Goal: Task Accomplishment & Management: Manage account settings

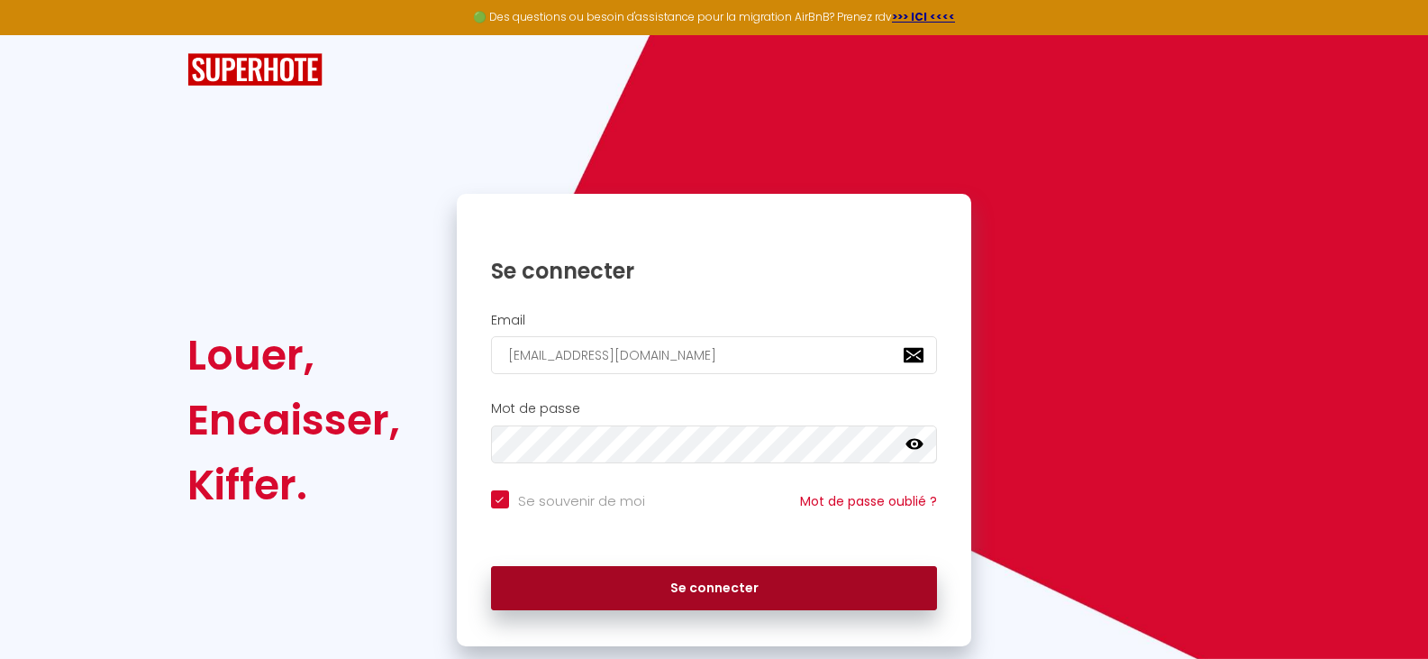
click at [723, 582] on button "Se connecter" at bounding box center [714, 588] width 447 height 45
checkbox input "true"
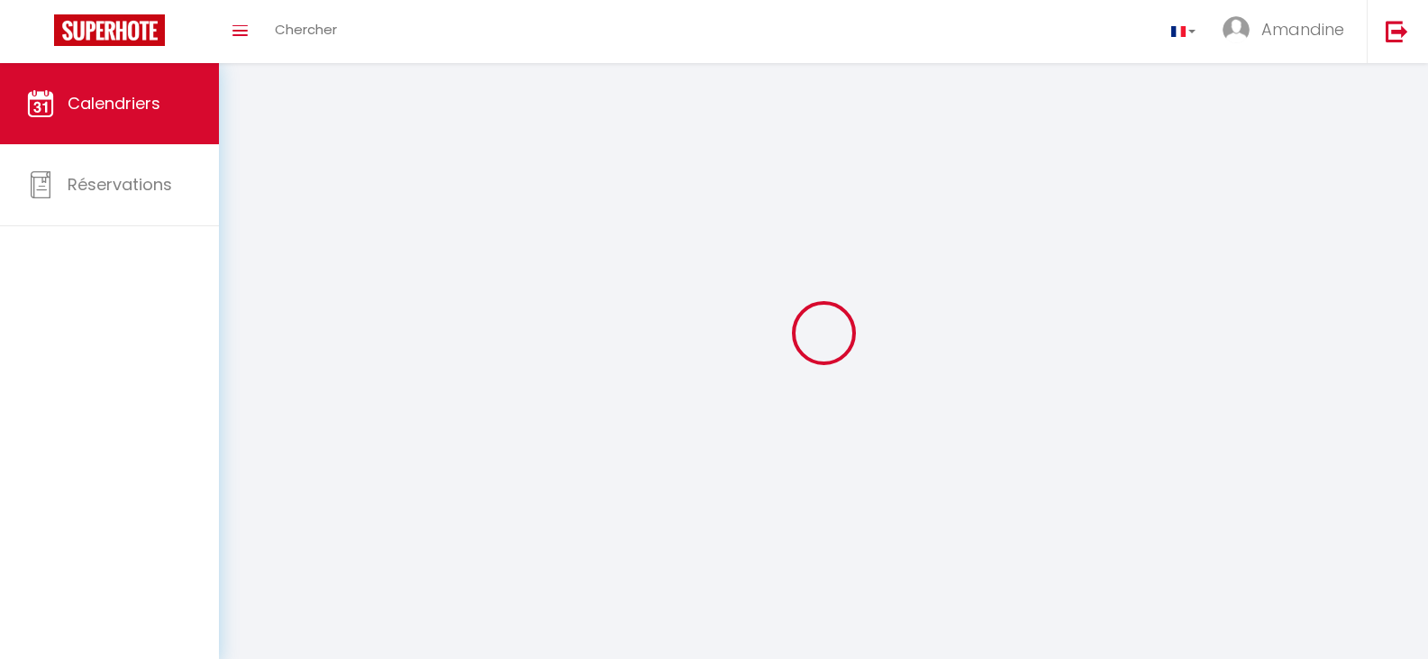
select select
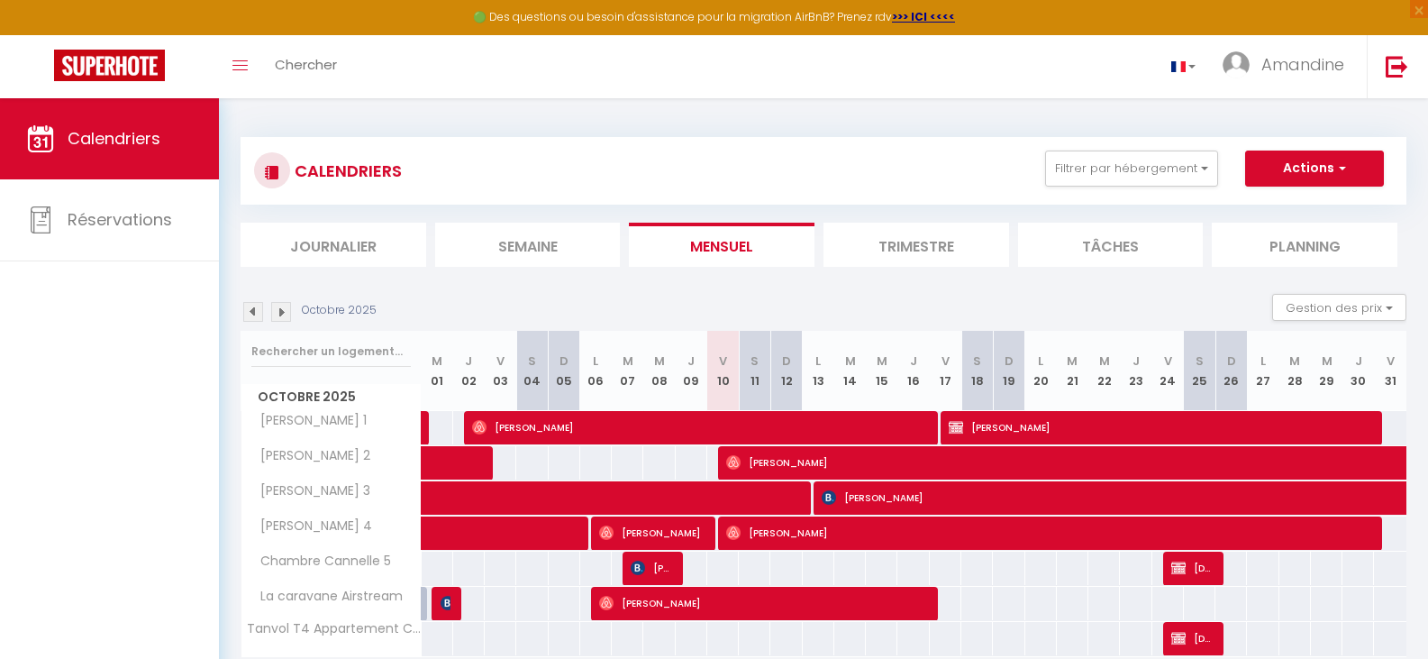
scroll to position [98, 0]
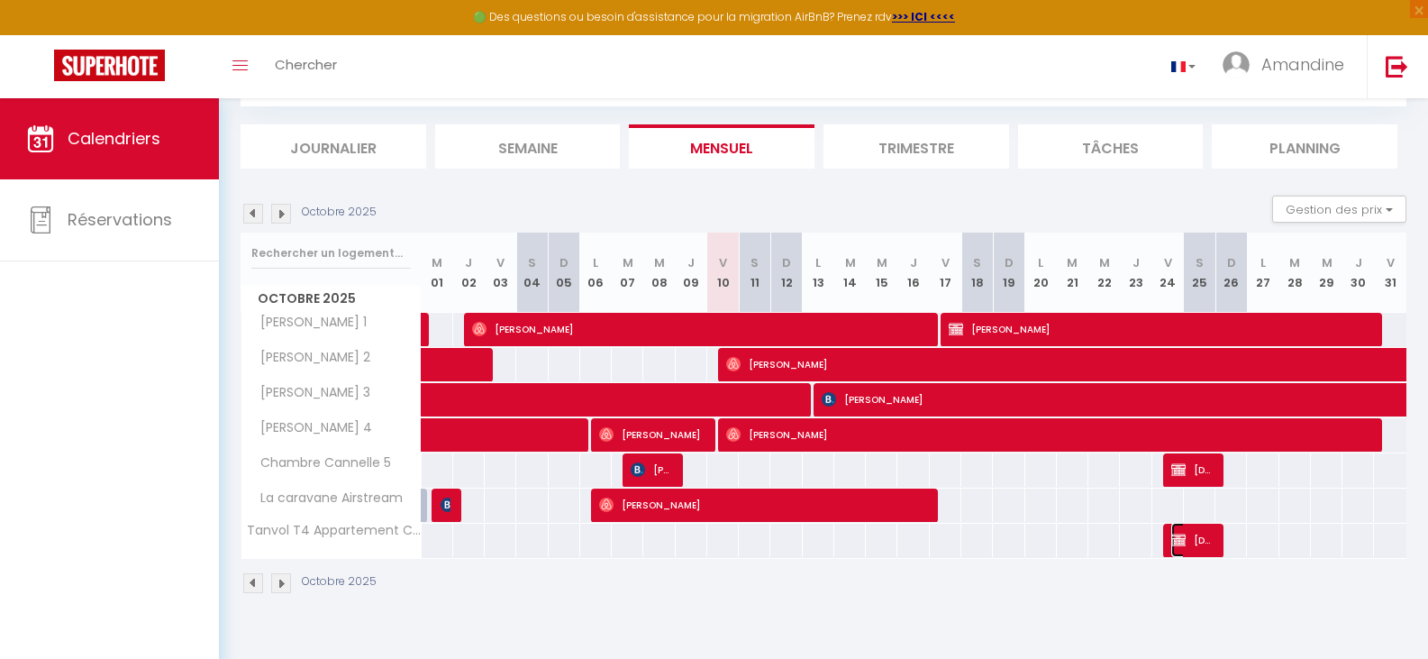
click at [1205, 543] on span "[DEMOGRAPHIC_DATA][PERSON_NAME]" at bounding box center [1192, 540] width 42 height 34
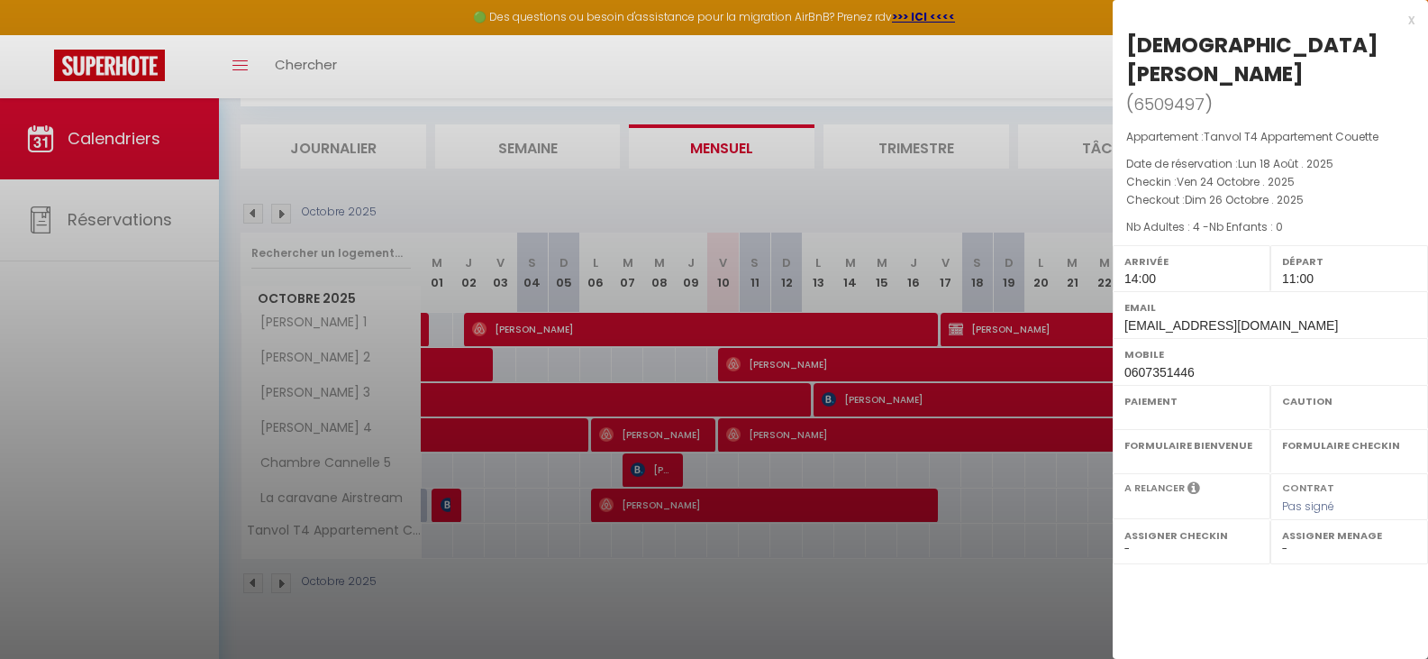
select select "OK"
select select "KO"
select select "0"
select select "1"
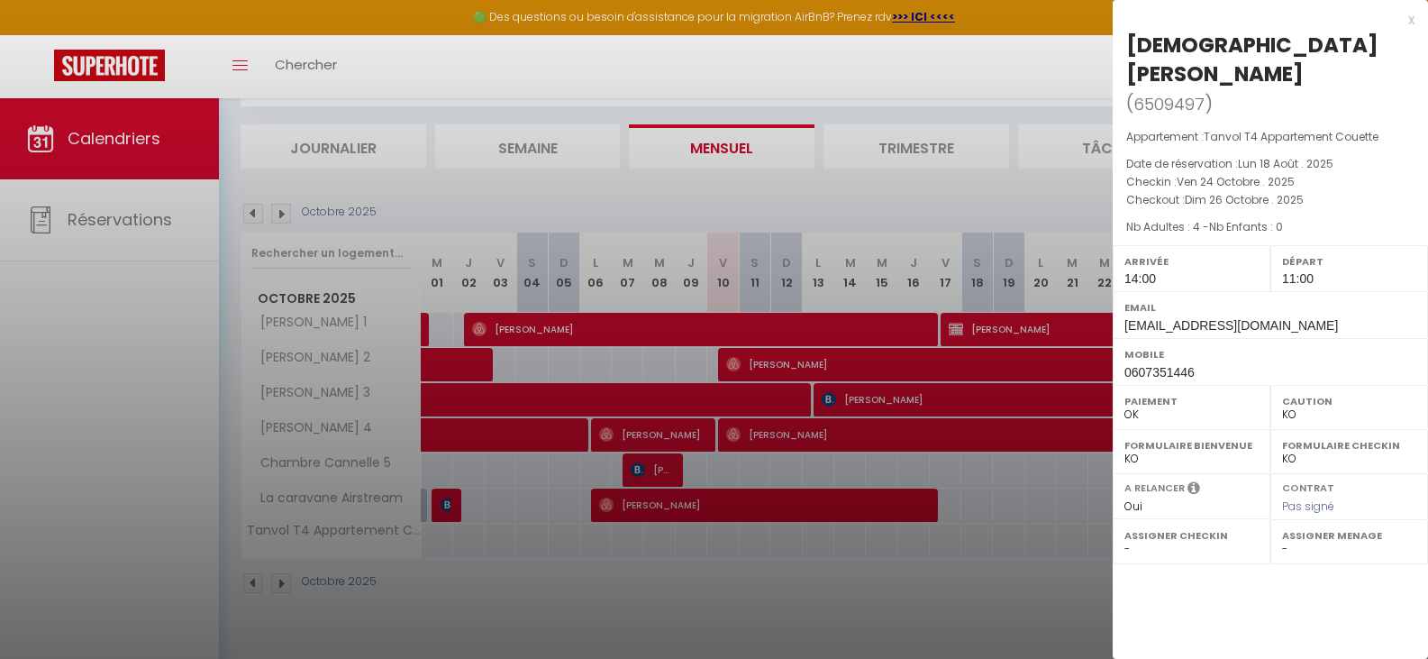
select select
click at [1031, 547] on div at bounding box center [714, 329] width 1428 height 659
click at [1019, 587] on div at bounding box center [714, 329] width 1428 height 659
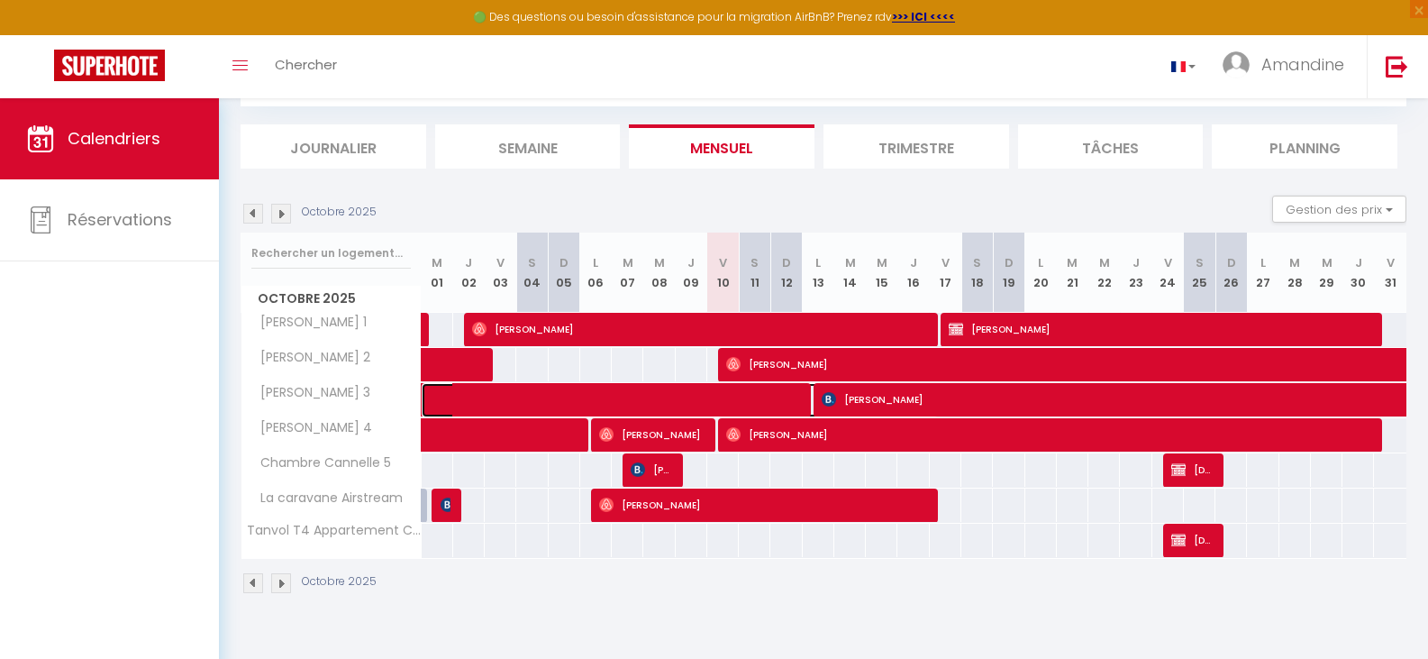
click at [768, 404] on span at bounding box center [689, 400] width 497 height 34
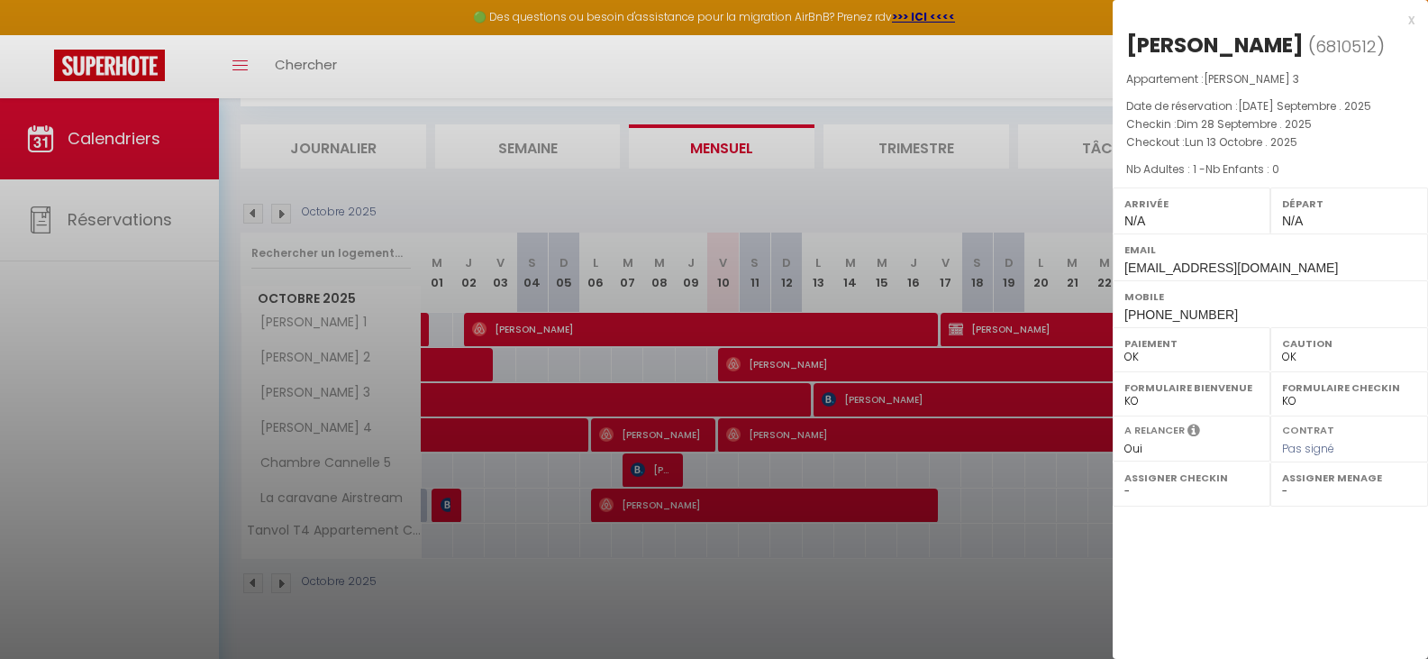
click at [986, 459] on div at bounding box center [714, 329] width 1428 height 659
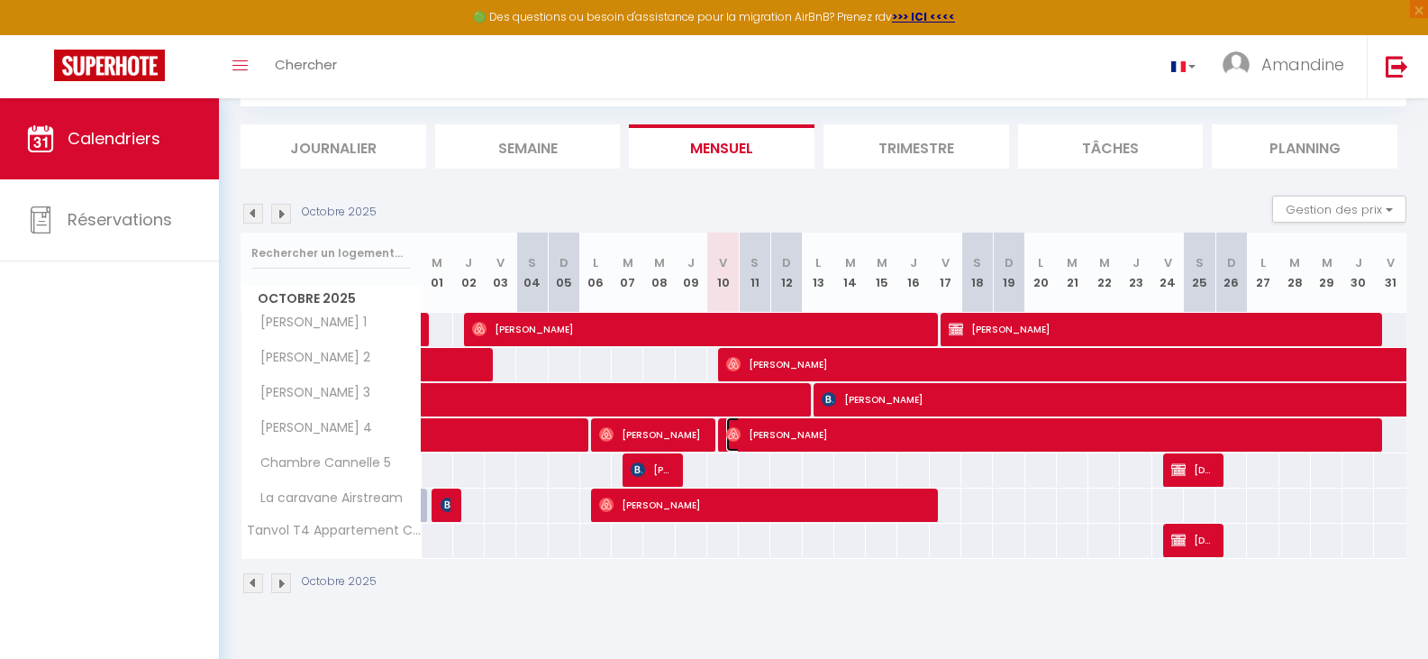
click at [788, 435] on span "[PERSON_NAME]" at bounding box center [1046, 434] width 641 height 34
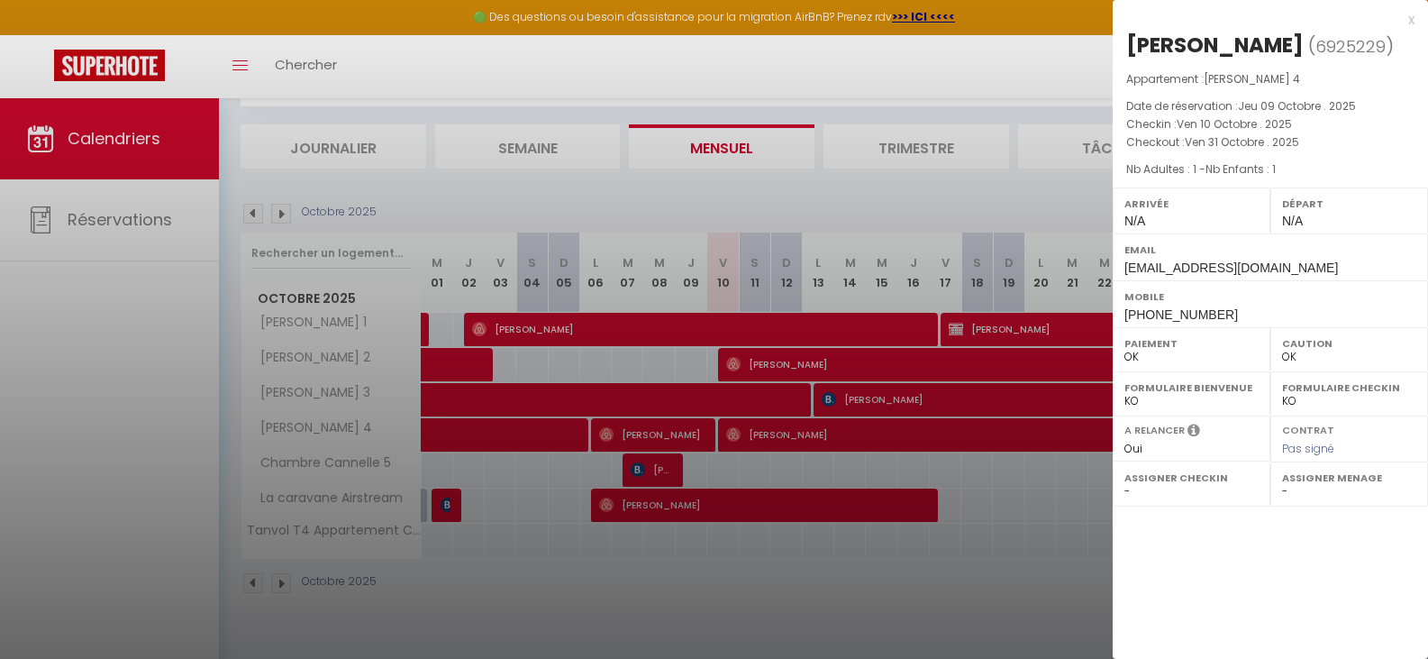
drag, startPoint x: 874, startPoint y: 500, endPoint x: 752, endPoint y: 510, distance: 122.0
drag, startPoint x: 749, startPoint y: 514, endPoint x: 870, endPoint y: 606, distance: 152.4
drag, startPoint x: 870, startPoint y: 606, endPoint x: 775, endPoint y: 577, distance: 100.0
click at [775, 577] on div at bounding box center [714, 329] width 1428 height 659
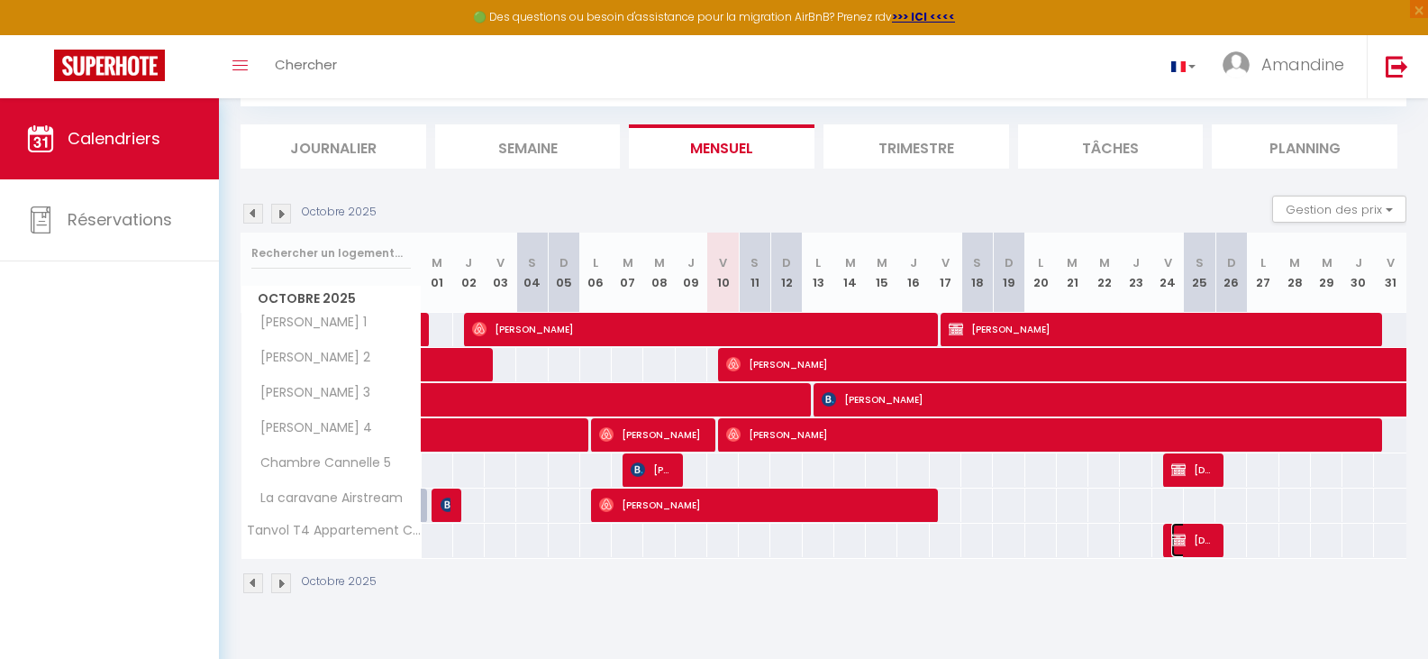
click at [1213, 539] on span "[DEMOGRAPHIC_DATA][PERSON_NAME]" at bounding box center [1192, 540] width 42 height 34
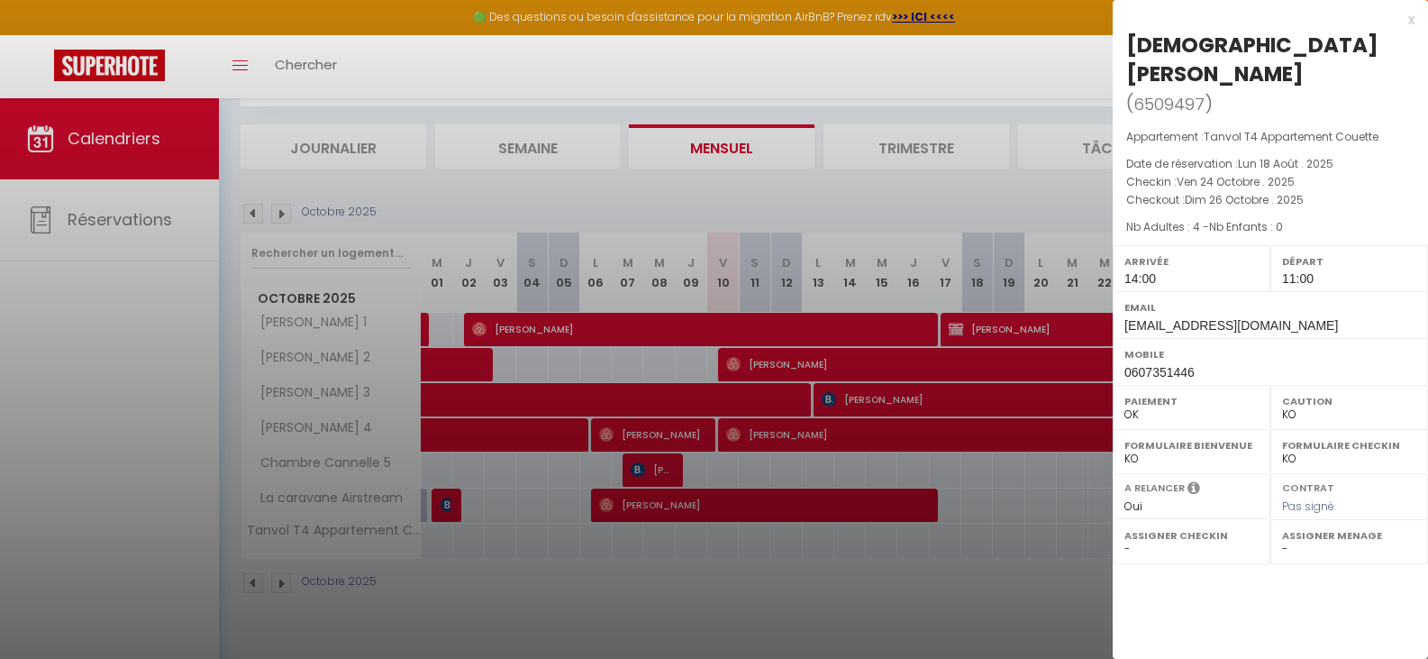
click at [1028, 627] on div at bounding box center [714, 329] width 1428 height 659
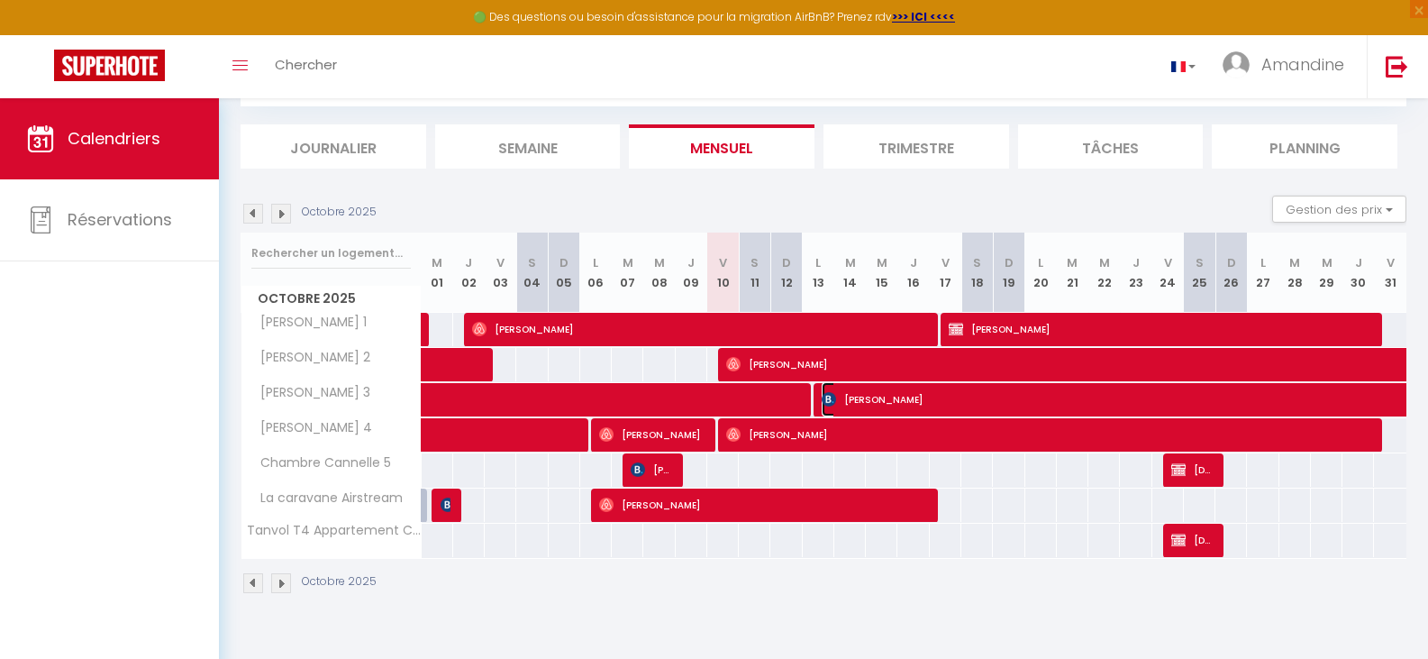
click at [1110, 400] on span "[PERSON_NAME]" at bounding box center [1215, 399] width 787 height 34
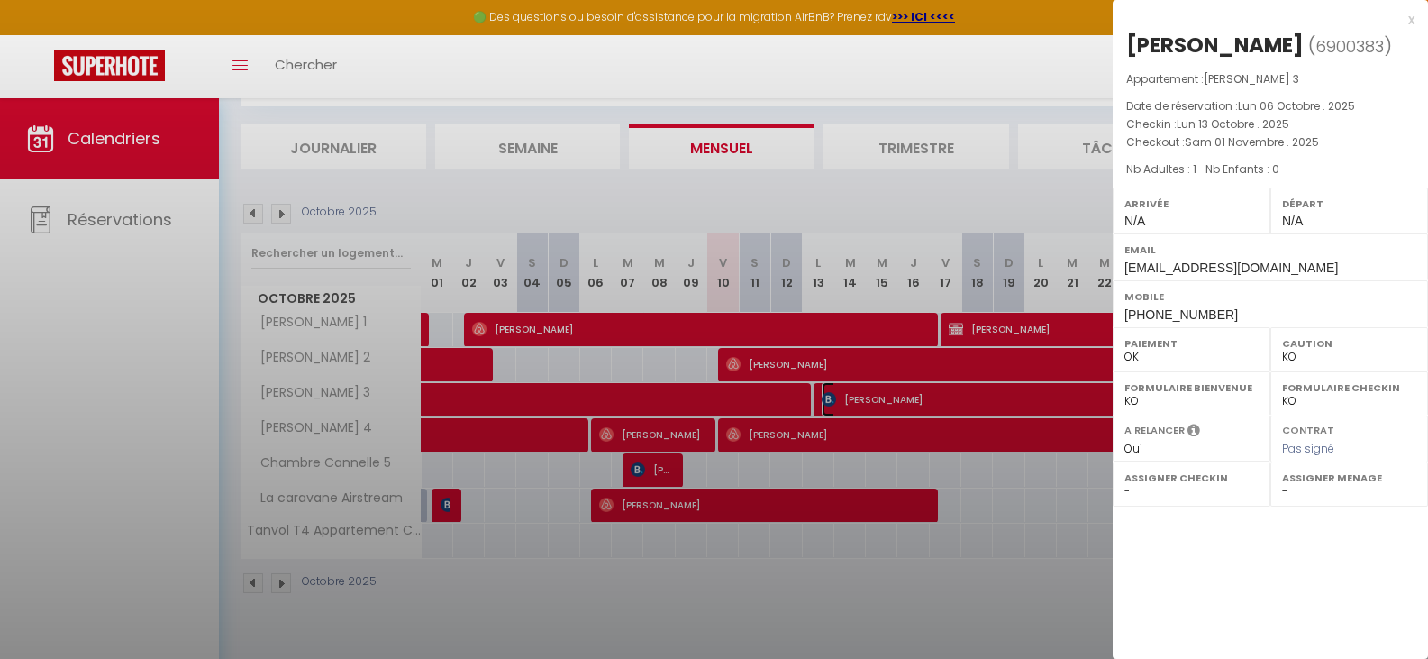
select select "OK"
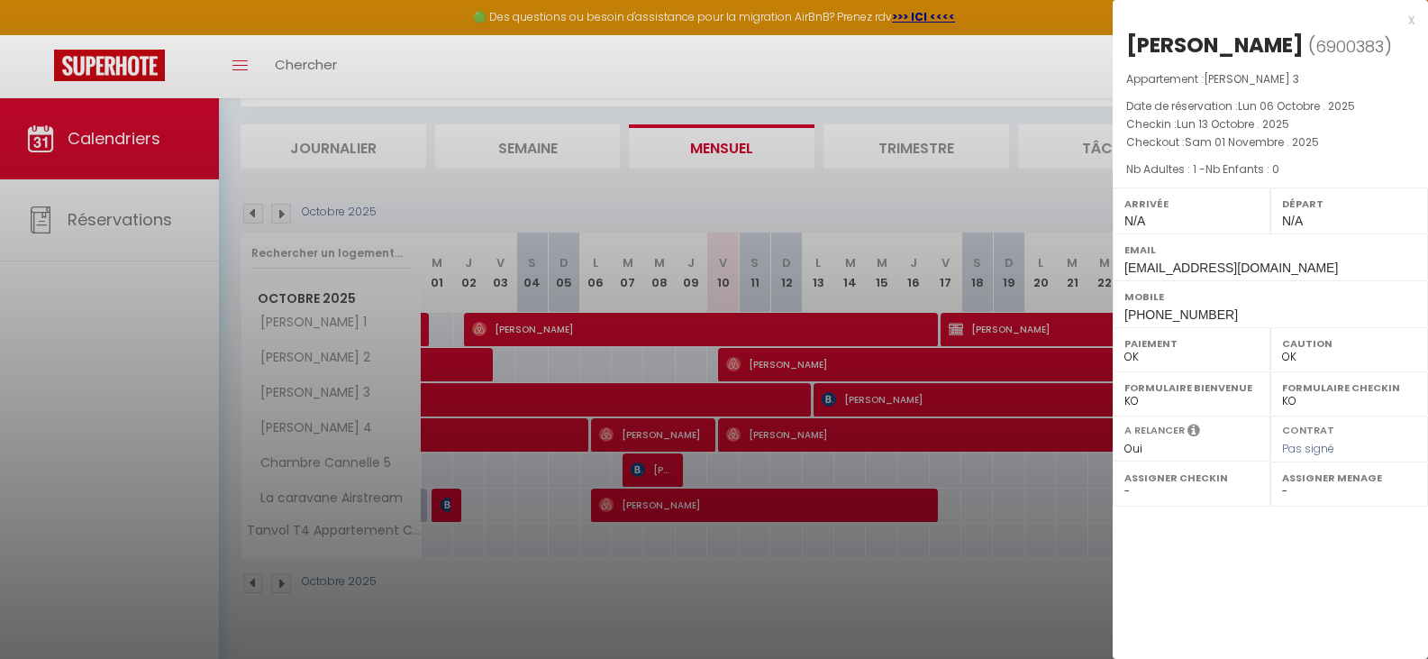
click at [990, 574] on div at bounding box center [714, 329] width 1428 height 659
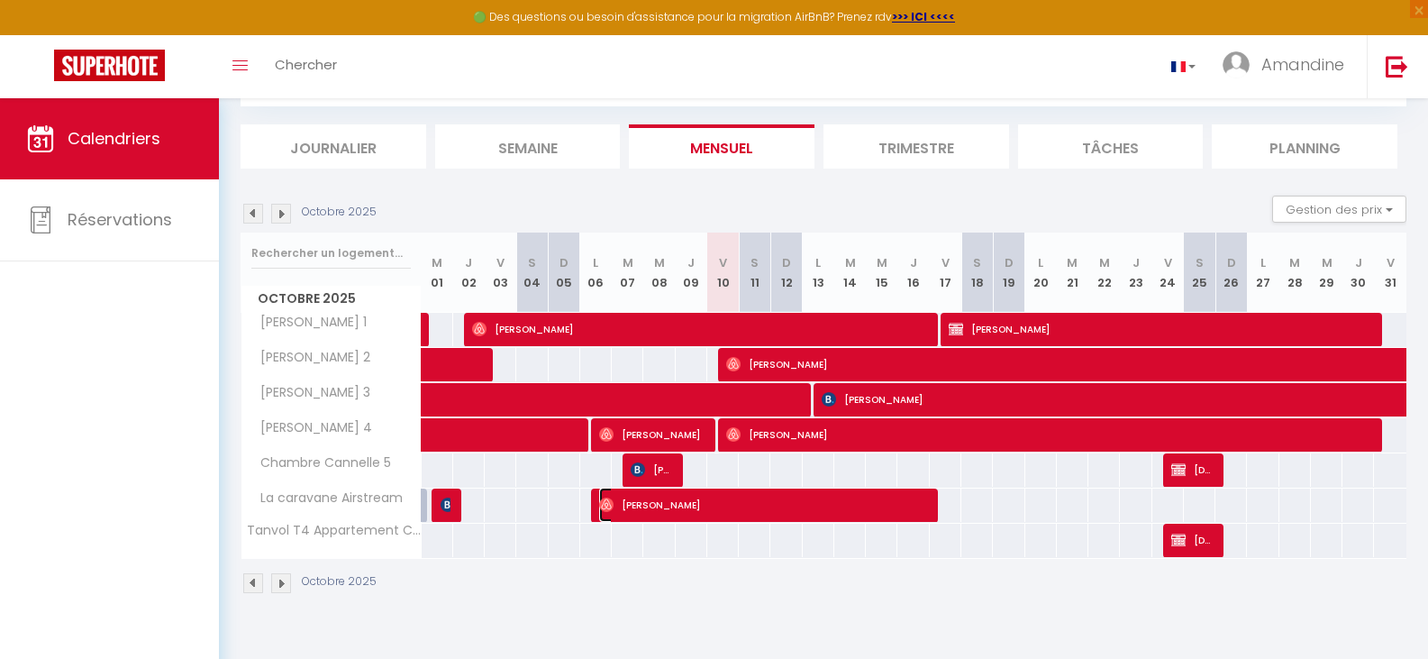
click at [869, 514] on span "[PERSON_NAME]" at bounding box center [762, 504] width 326 height 34
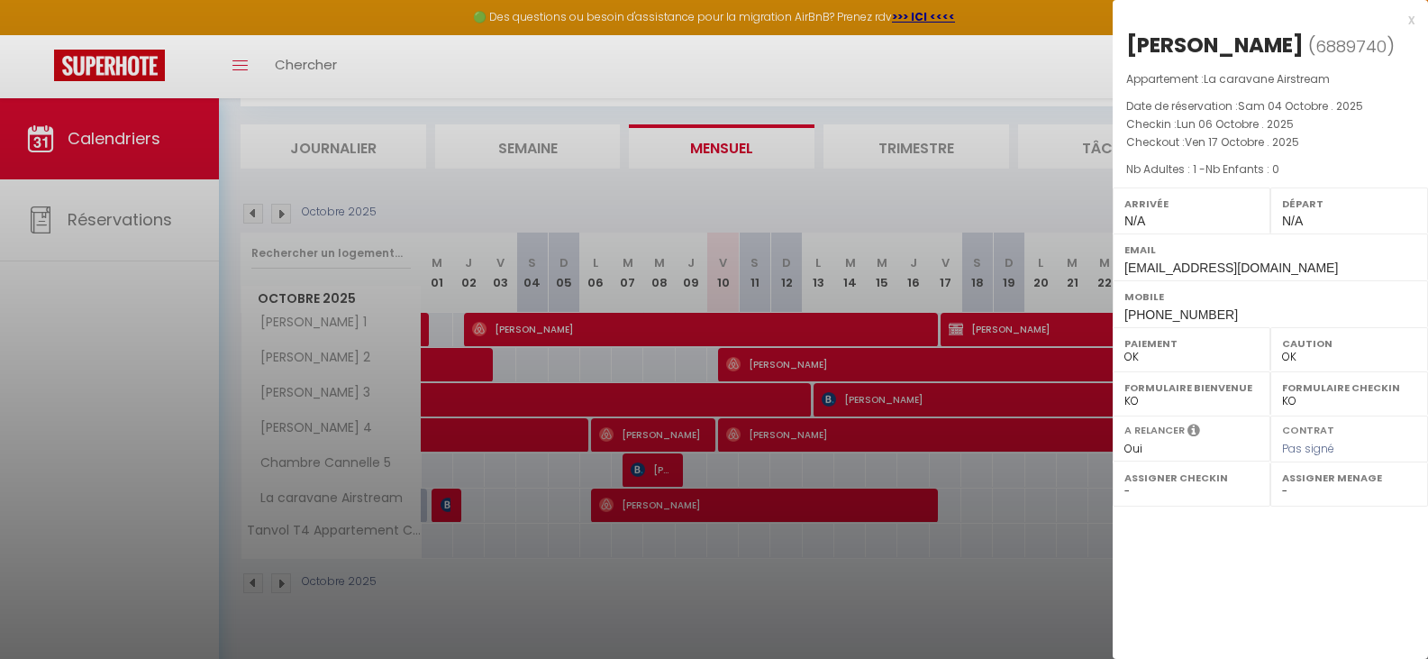
click at [1414, 23] on div "x [PERSON_NAME] ( 6889740 ) Appartement : La caravane Airstream Date de réserva…" at bounding box center [1270, 168] width 315 height 336
click at [1412, 20] on div "x" at bounding box center [1264, 20] width 302 height 22
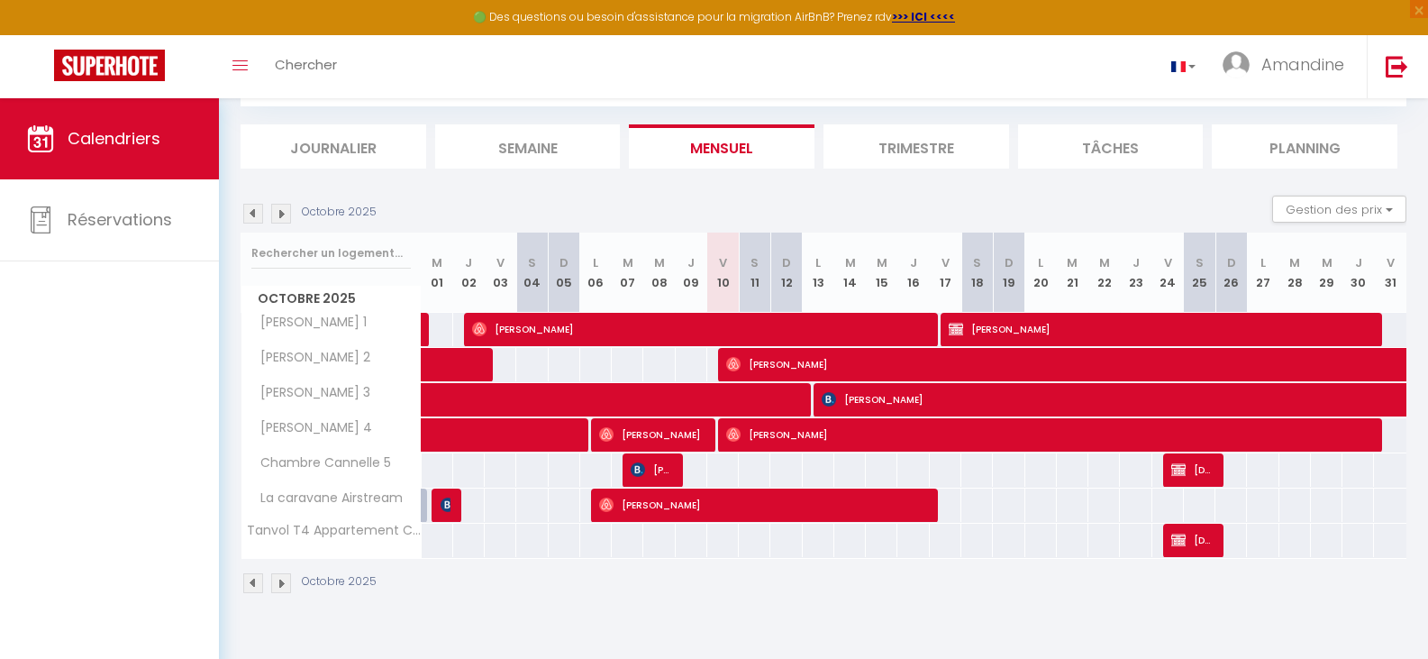
click at [287, 216] on img at bounding box center [281, 214] width 20 height 20
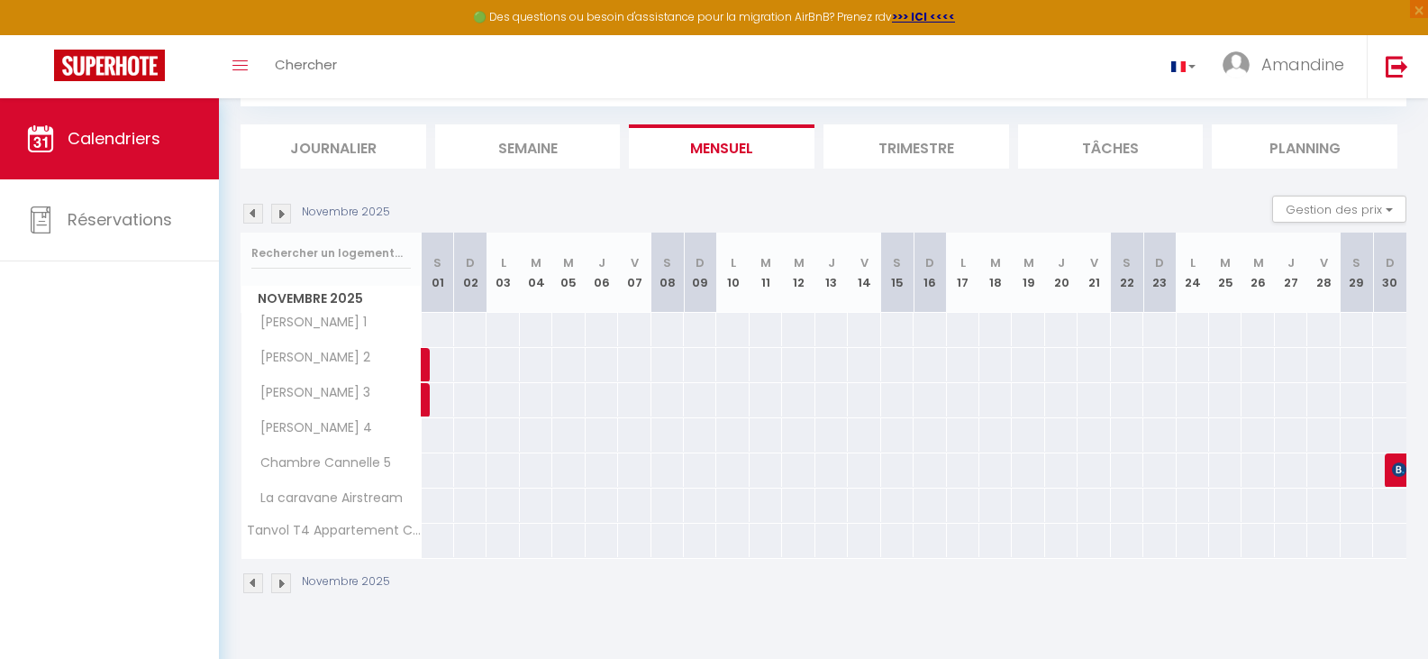
click at [284, 215] on img at bounding box center [281, 214] width 20 height 20
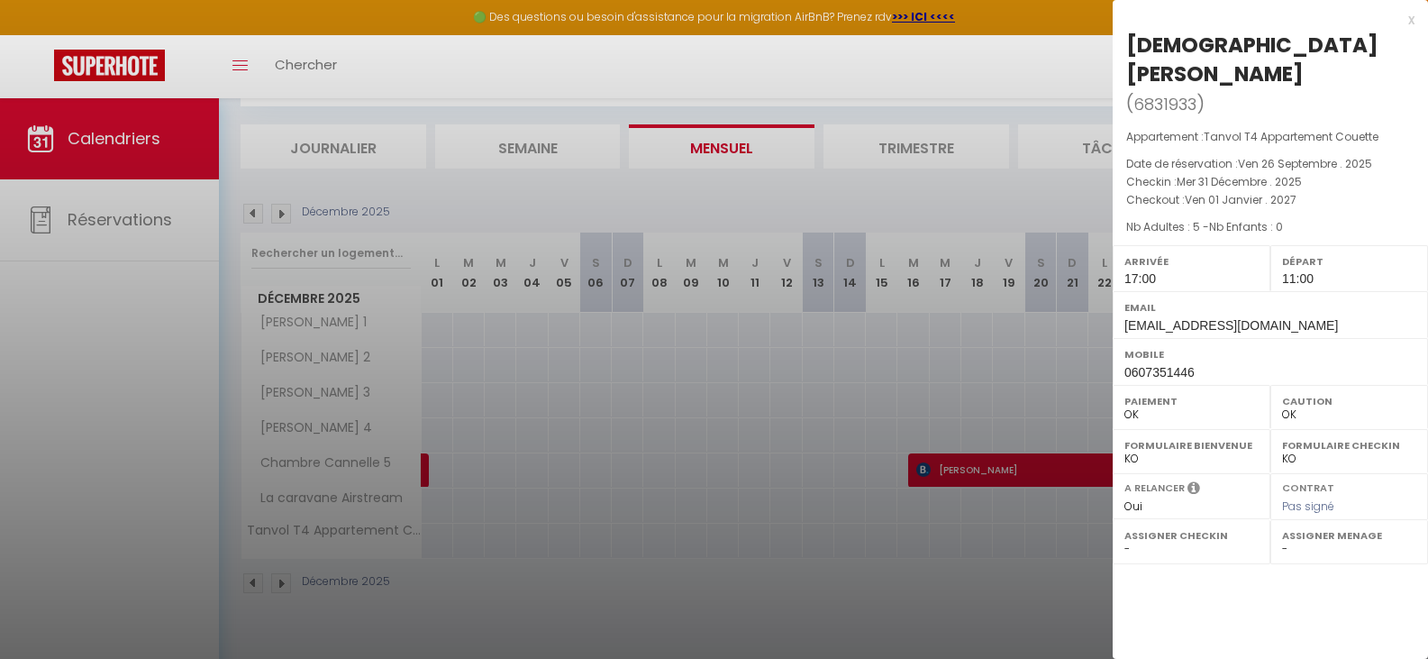
click at [1410, 22] on div "x" at bounding box center [1264, 20] width 302 height 22
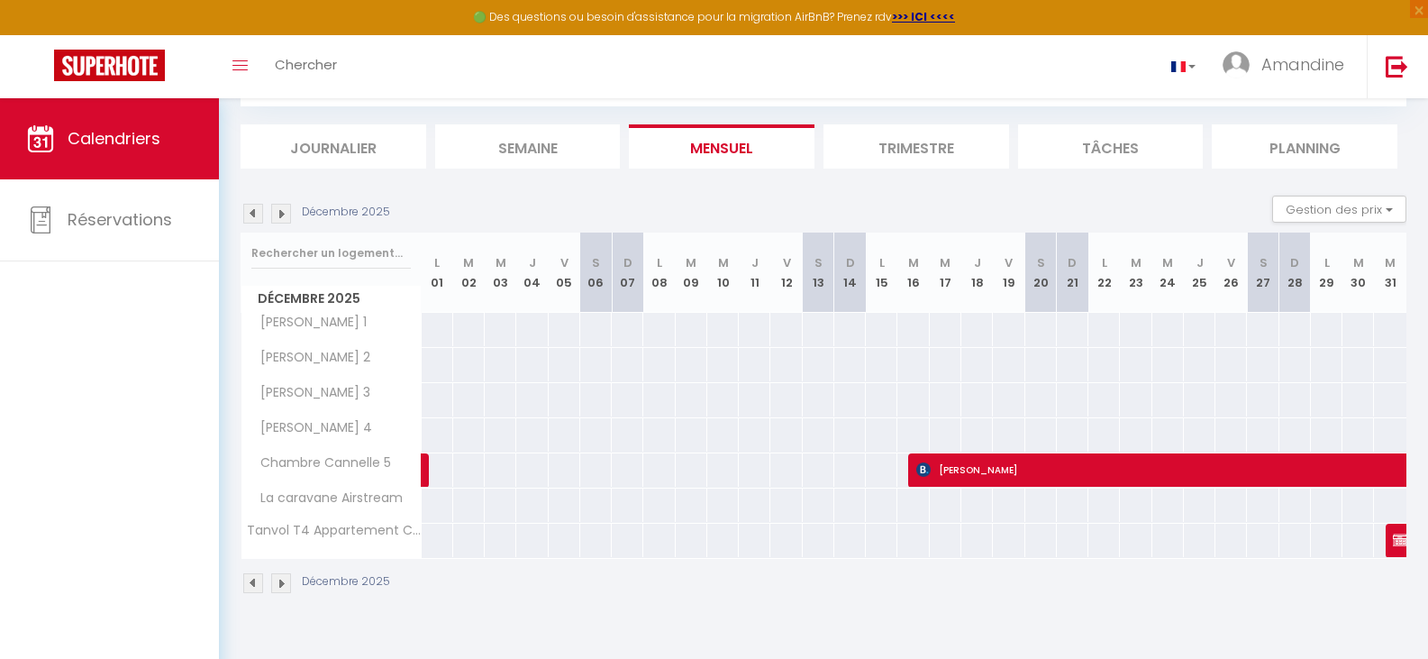
click at [286, 208] on img at bounding box center [281, 214] width 20 height 20
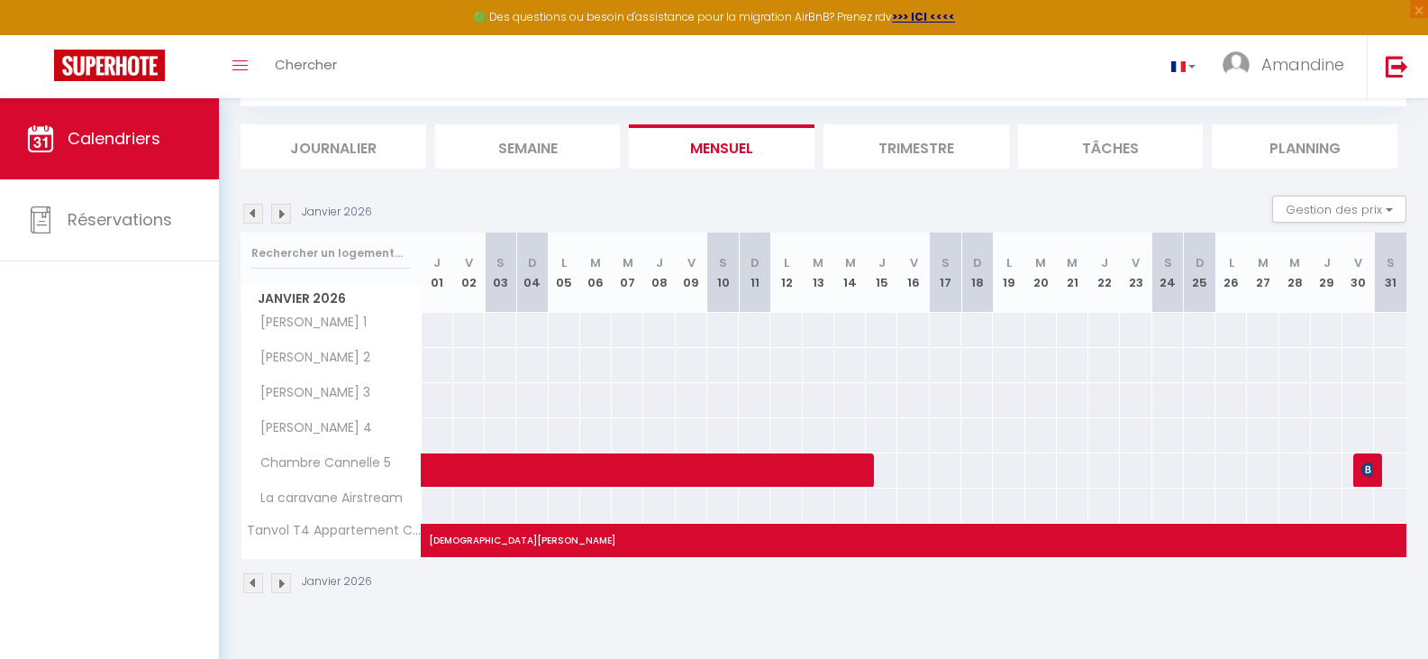
click at [496, 154] on li "Semaine" at bounding box center [528, 146] width 186 height 44
